Goal: Check status: Check status

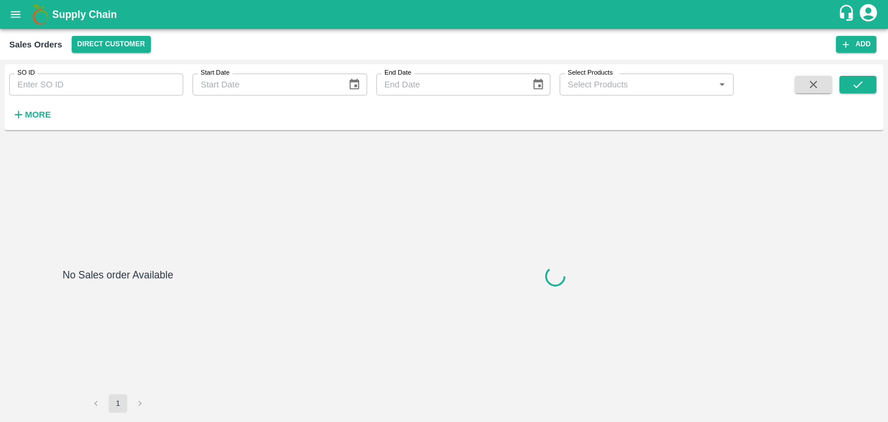
type input "20542"
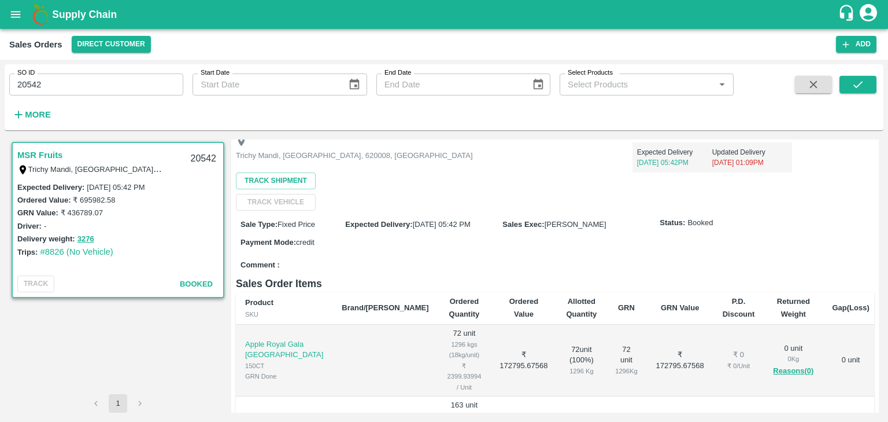
scroll to position [64, 0]
click at [84, 249] on link "#8826 (No Vehicle)" at bounding box center [76, 251] width 73 height 9
